Goal: Browse casually

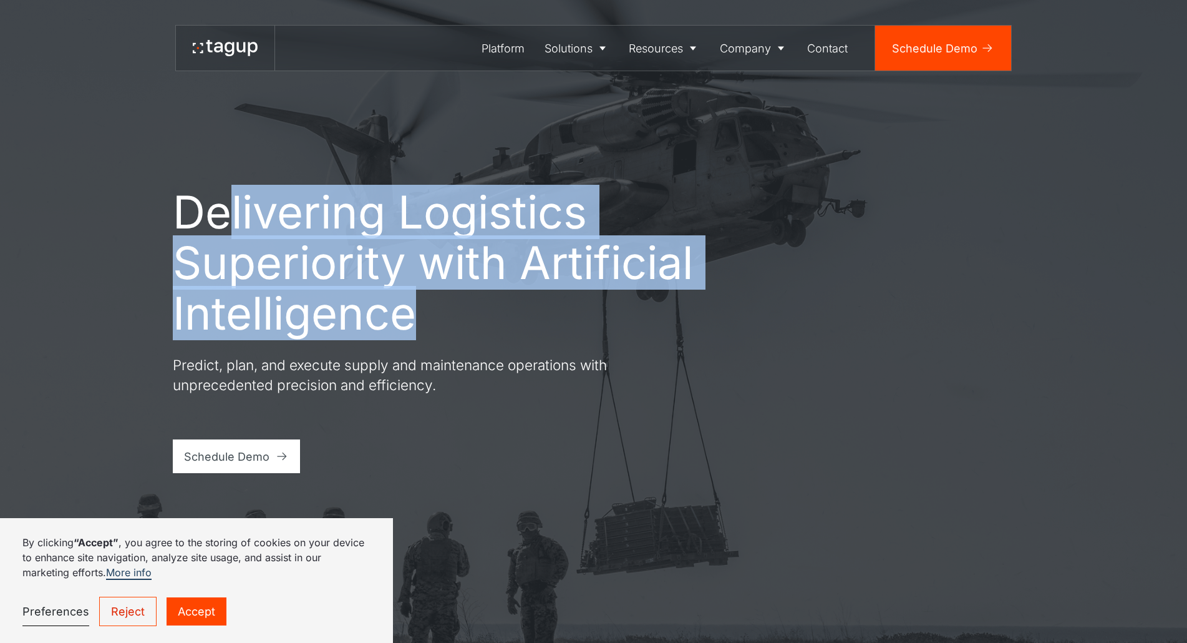
drag, startPoint x: 226, startPoint y: 189, endPoint x: 491, endPoint y: 327, distance: 298.8
click at [491, 327] on h1 "Delivering Logistics Superiority with Artificial Intelligence" at bounding box center [435, 263] width 524 height 152
click at [488, 323] on h1 "Delivering Logistics Superiority with Artificial Intelligence" at bounding box center [435, 263] width 524 height 152
click at [485, 320] on h1 "Delivering Logistics Superiority with Artificial Intelligence" at bounding box center [435, 263] width 524 height 152
drag, startPoint x: 484, startPoint y: 320, endPoint x: 168, endPoint y: 225, distance: 329.6
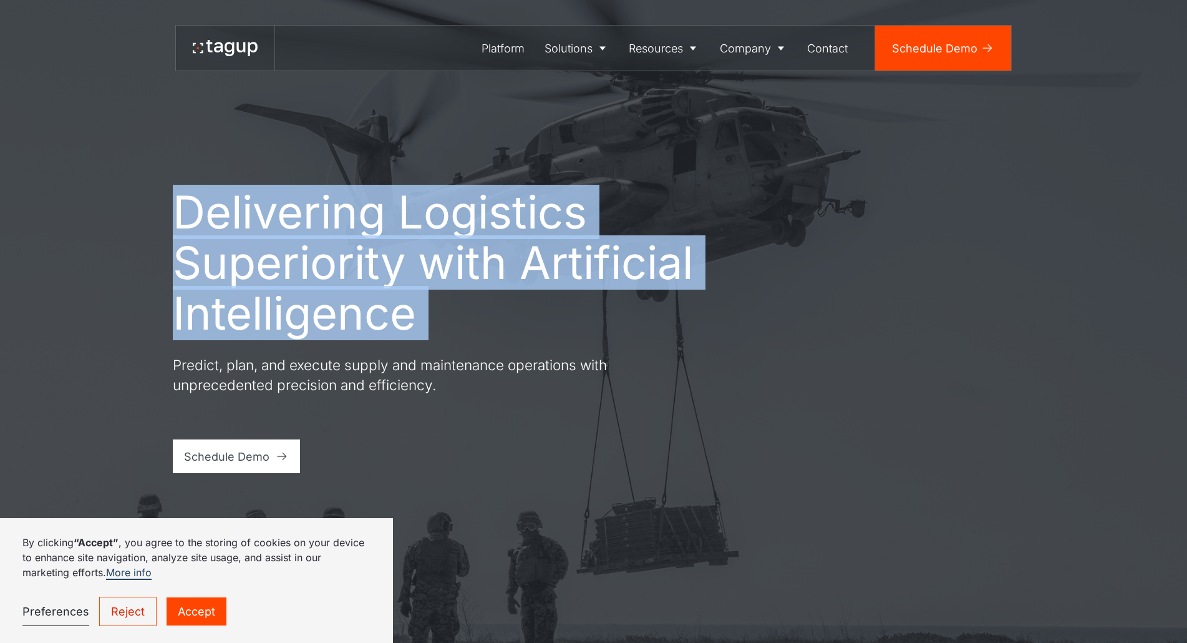
click at [168, 225] on div "Delivering Logistics Superiority with Artificial Intelligence Predict, plan, an…" at bounding box center [593, 321] width 1131 height 643
click at [187, 225] on h1 "Delivering Logistics Superiority with Artificial Intelligence" at bounding box center [435, 263] width 524 height 152
drag, startPoint x: 150, startPoint y: 223, endPoint x: 438, endPoint y: 334, distance: 308.6
click at [438, 334] on div "Delivering Logistics Superiority with Artificial Intelligence Predict, plan, an…" at bounding box center [593, 321] width 1131 height 643
click at [438, 334] on h1 "Delivering Logistics Superiority with Artificial Intelligence" at bounding box center [435, 263] width 524 height 152
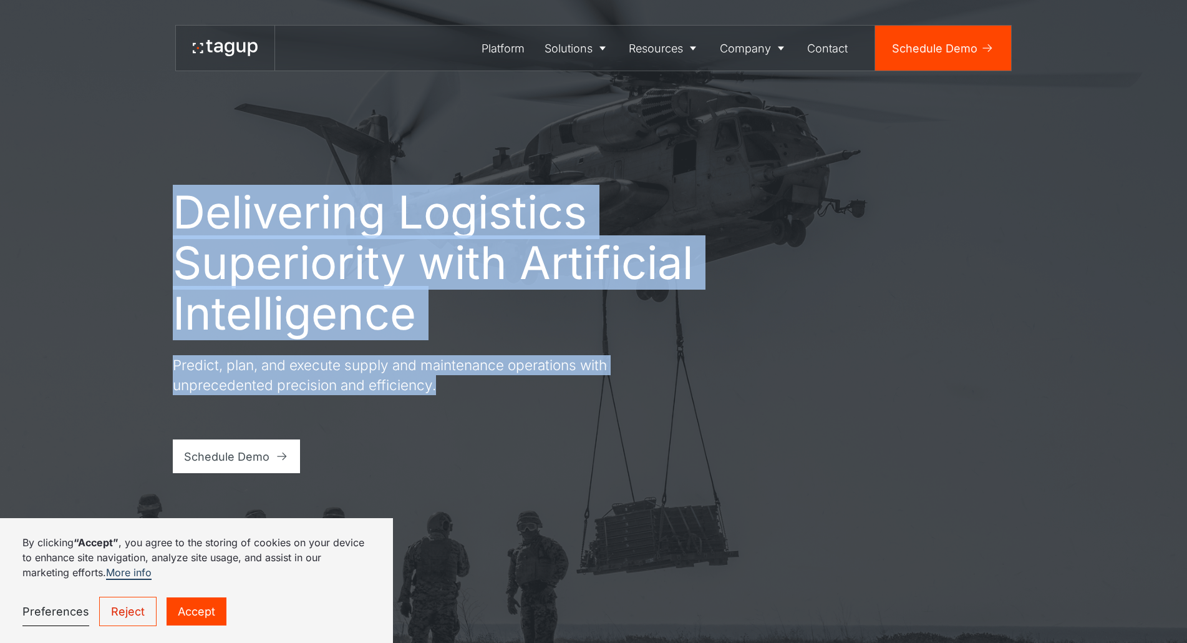
drag, startPoint x: 444, startPoint y: 379, endPoint x: 184, endPoint y: 220, distance: 304.7
click at [184, 220] on div "Delivering Logistics Superiority with Artificial Intelligence Predict, plan, an…" at bounding box center [435, 330] width 524 height 286
click at [193, 227] on h1 "Delivering Logistics Superiority with Artificial Intelligence" at bounding box center [435, 263] width 524 height 152
